Goal: Task Accomplishment & Management: Manage account settings

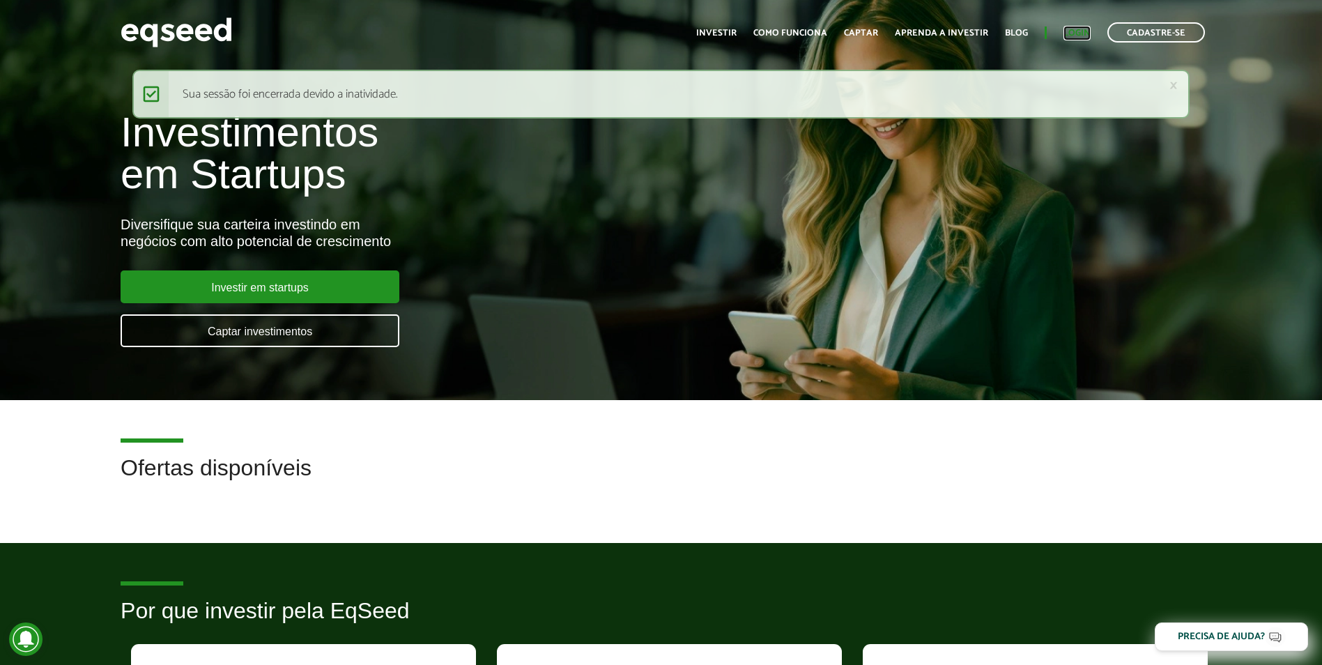
click at [1063, 29] on link "Login" at bounding box center [1076, 33] width 27 height 9
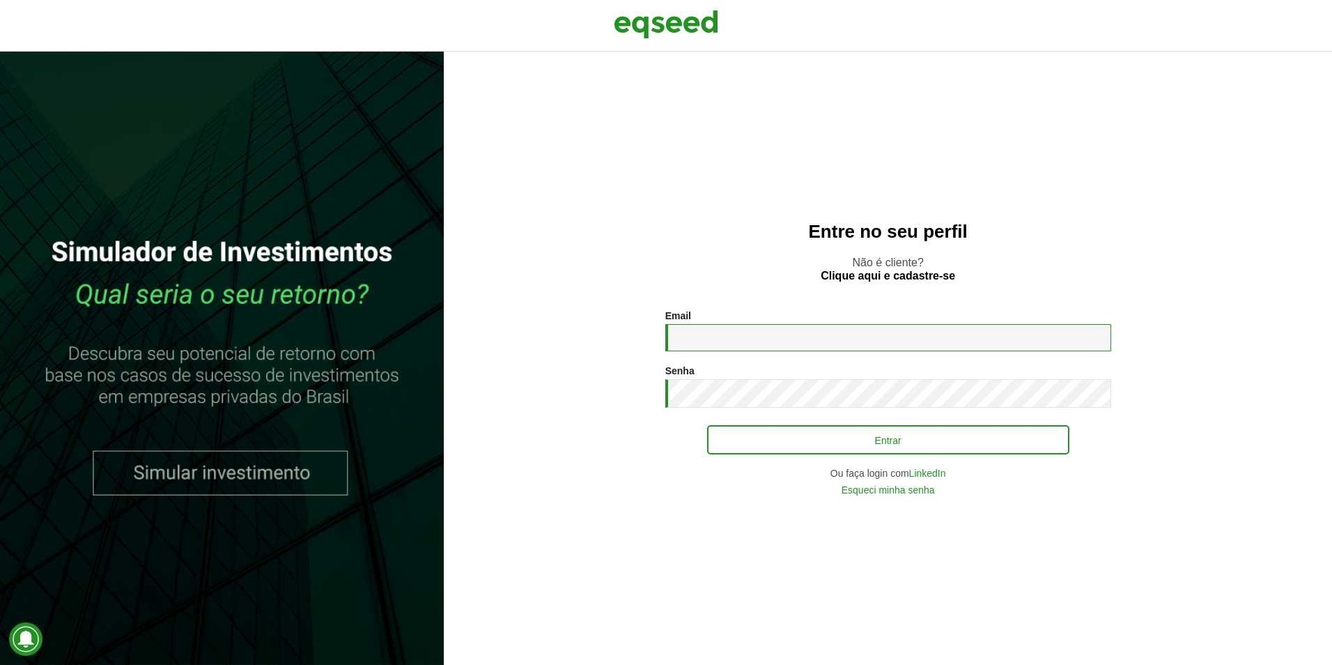
type input "**********"
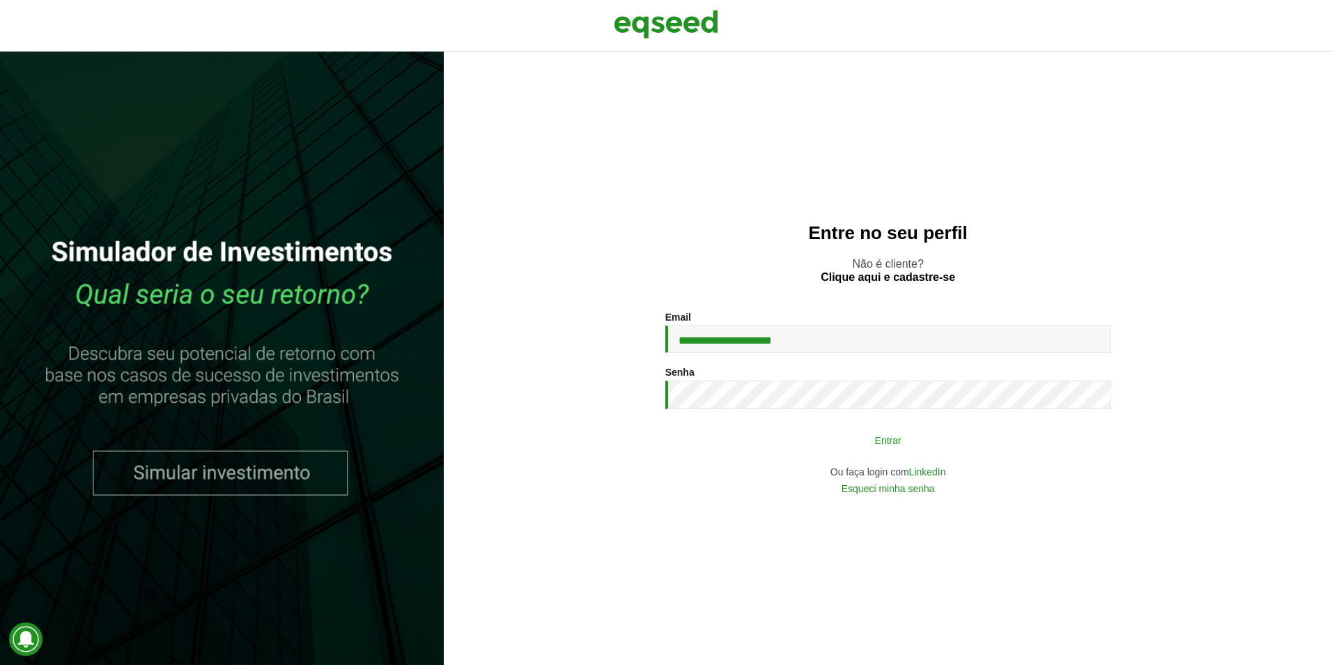
click at [756, 442] on button "Entrar" at bounding box center [888, 439] width 362 height 26
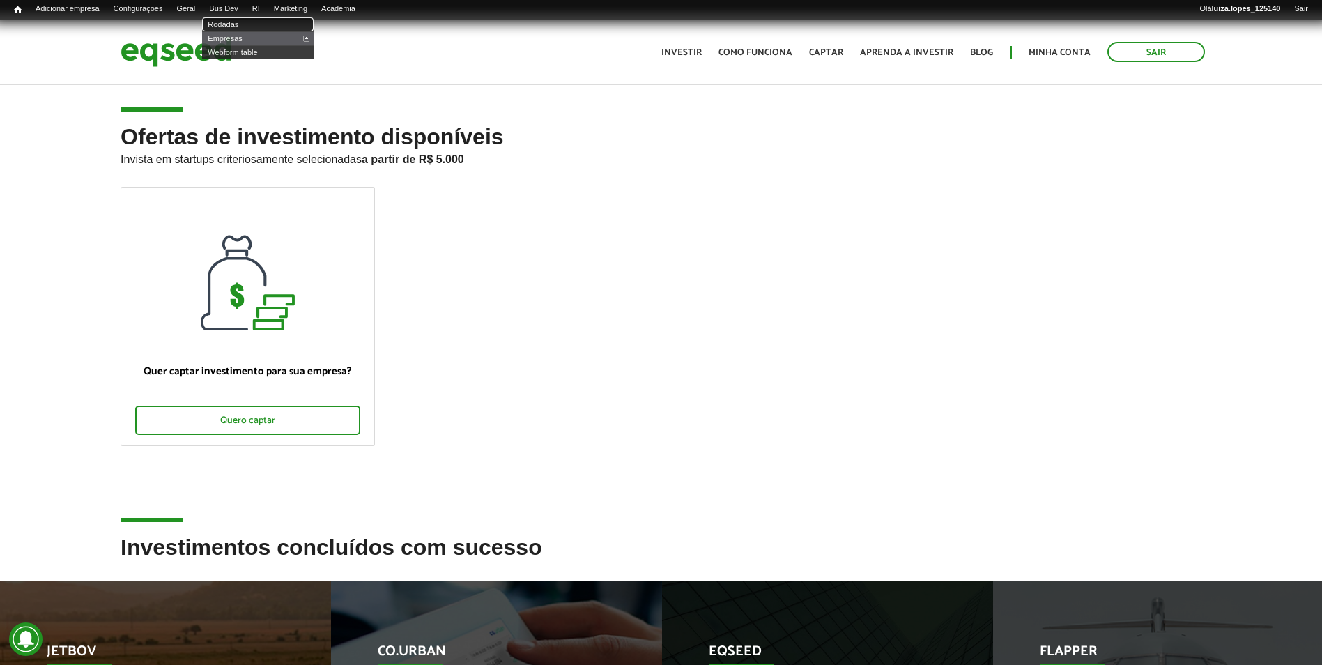
click at [255, 25] on link "Rodadas" at bounding box center [257, 24] width 111 height 14
